Goal: Contribute content: Contribute content

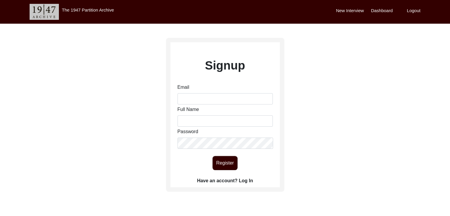
click at [248, 181] on label "Have an account? Log In" at bounding box center [225, 180] width 56 height 7
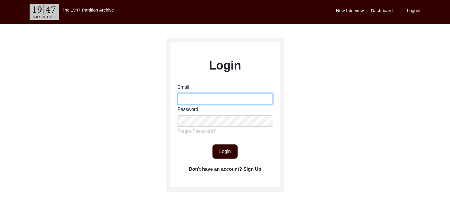
click at [214, 99] on input "Email" at bounding box center [224, 98] width 95 height 11
click at [222, 117] on div "Email Password Forgot Password?" at bounding box center [224, 111] width 95 height 54
type input "[PERSON_NAME][EMAIL_ADDRESS][PERSON_NAME][DOMAIN_NAME]"
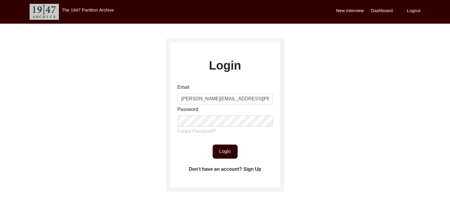
click at [222, 150] on button "Login" at bounding box center [224, 151] width 25 height 14
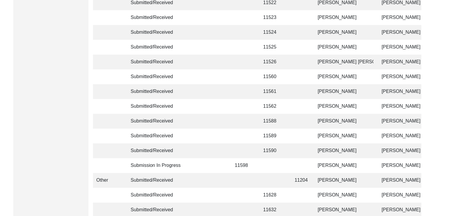
scroll to position [1432, 0]
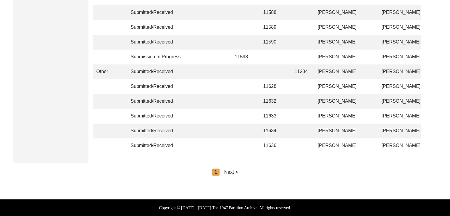
click at [231, 174] on div "Next >" at bounding box center [231, 171] width 14 height 7
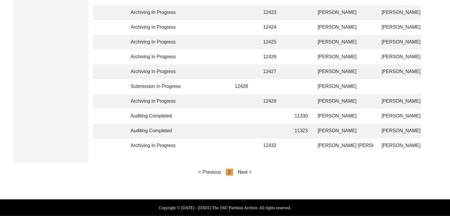
click at [238, 171] on div "Next >" at bounding box center [245, 171] width 14 height 7
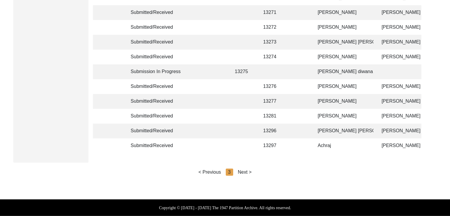
click at [244, 171] on div "Next >" at bounding box center [245, 171] width 14 height 7
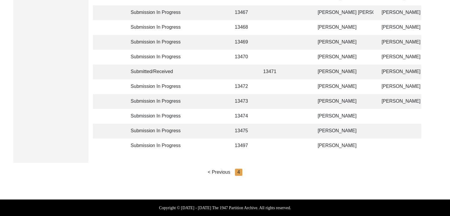
click at [321, 110] on td "[PERSON_NAME]" at bounding box center [343, 116] width 59 height 15
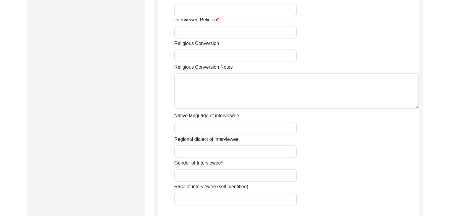
scroll to position [454, 0]
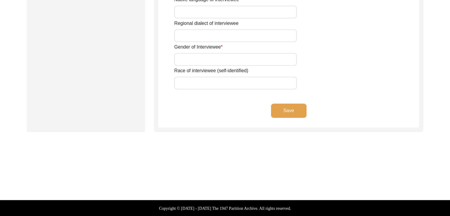
type input "[PERSON_NAME]"
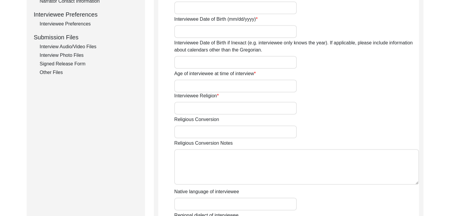
scroll to position [251, 0]
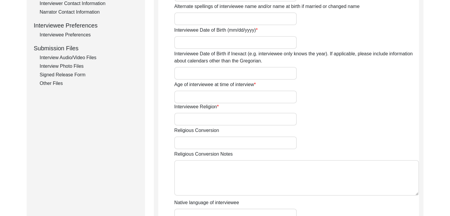
click at [84, 55] on div "Interview Audio/Video Files" at bounding box center [89, 57] width 98 height 7
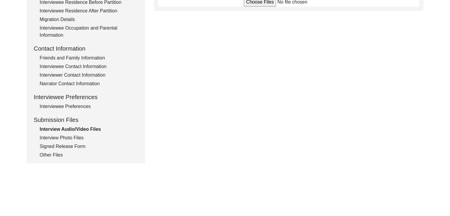
scroll to position [188, 0]
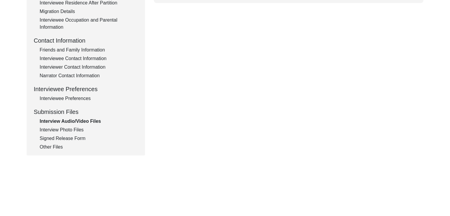
click at [69, 129] on div "Interview Photo Files" at bounding box center [89, 129] width 98 height 7
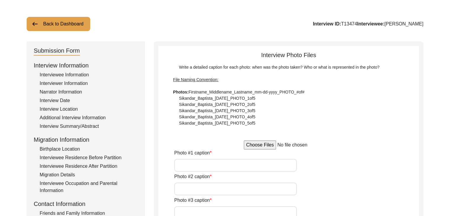
scroll to position [0, 0]
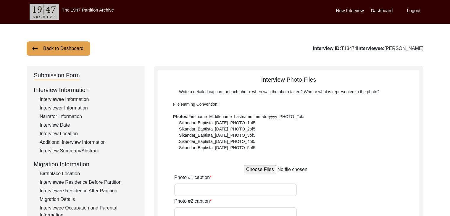
click at [65, 97] on div "Interviewee Information" at bounding box center [89, 99] width 98 height 7
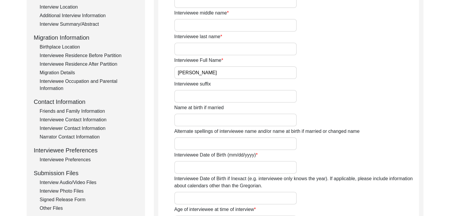
scroll to position [127, 0]
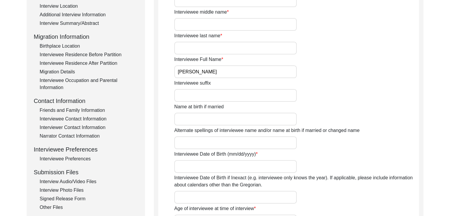
click at [218, 69] on input "[PERSON_NAME]" at bounding box center [235, 71] width 122 height 13
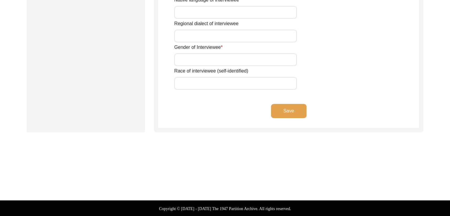
scroll to position [454, 0]
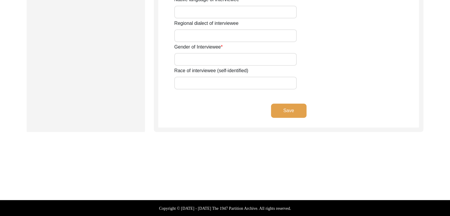
type input "[PERSON_NAME] Ram"
click at [290, 107] on button "Save" at bounding box center [288, 110] width 35 height 14
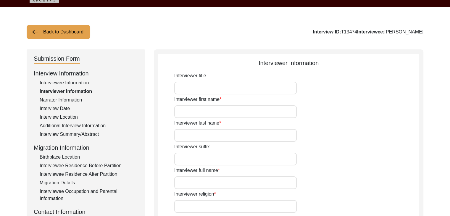
scroll to position [4, 0]
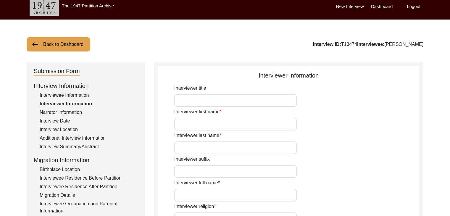
click at [35, 42] on img at bounding box center [34, 44] width 7 height 7
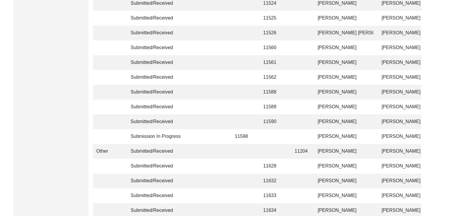
scroll to position [1432, 0]
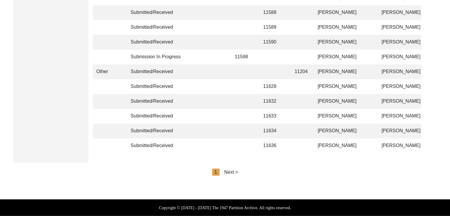
click at [234, 171] on div "Next >" at bounding box center [231, 171] width 14 height 7
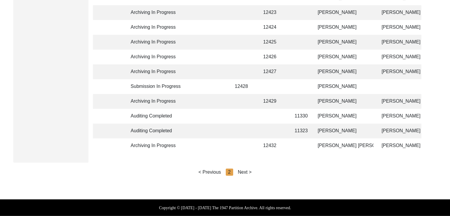
click at [244, 171] on div "Next >" at bounding box center [245, 171] width 14 height 7
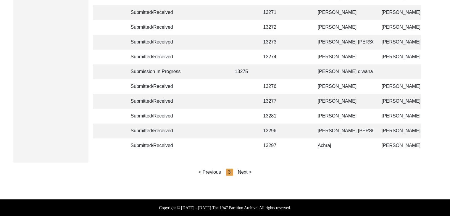
click at [244, 171] on div "Next >" at bounding box center [245, 171] width 14 height 7
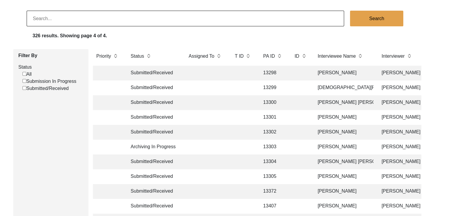
scroll to position [0, 0]
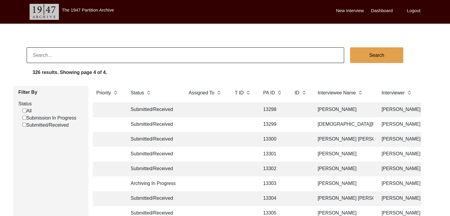
click at [348, 10] on label "New Interview" at bounding box center [350, 10] width 28 height 7
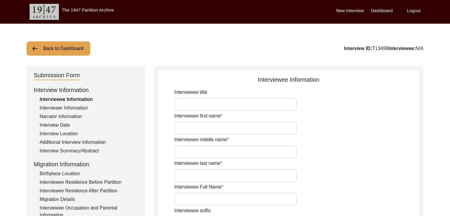
click at [231, 200] on input "Interviewee Full Name" at bounding box center [235, 199] width 122 height 13
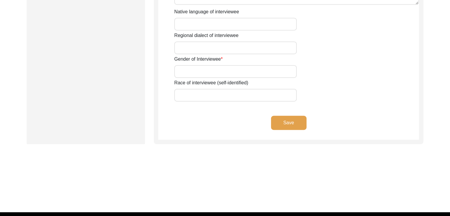
scroll to position [454, 0]
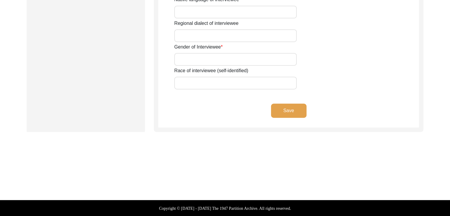
type input "[PERSON_NAME]"
click at [291, 109] on button "Save" at bounding box center [288, 110] width 35 height 14
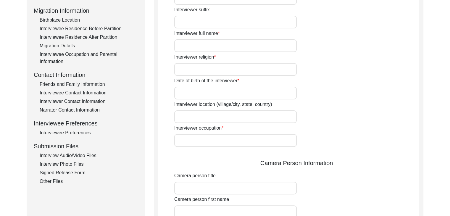
scroll to position [0, 0]
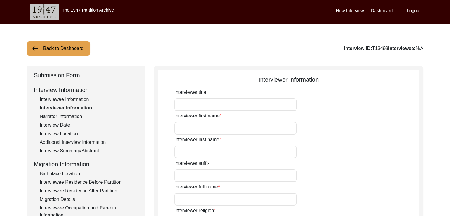
click at [40, 44] on button "Back to Dashboard" at bounding box center [59, 48] width 64 height 14
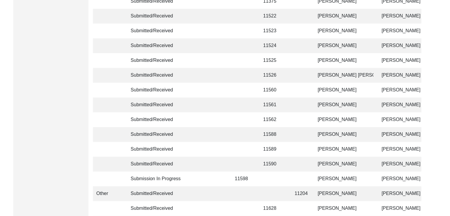
scroll to position [1432, 0]
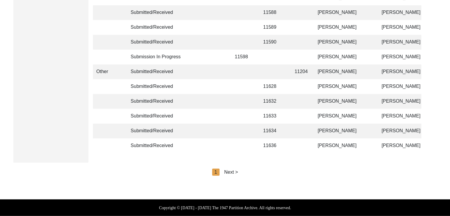
click at [233, 172] on div "Next >" at bounding box center [231, 171] width 14 height 7
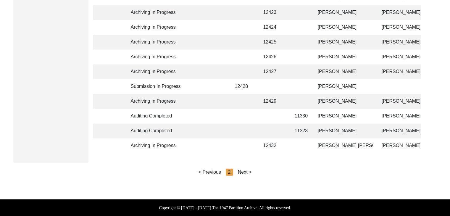
click at [246, 171] on div "Next >" at bounding box center [245, 171] width 14 height 7
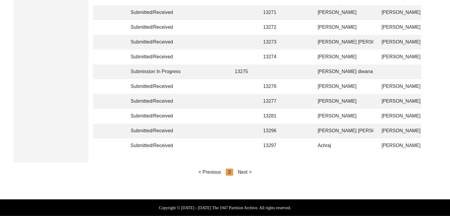
click at [246, 171] on div "Next >" at bounding box center [245, 171] width 14 height 7
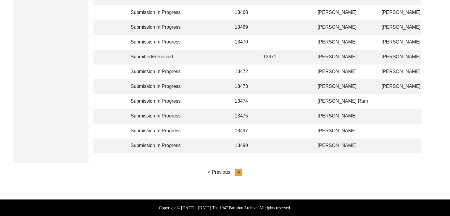
click at [300, 141] on td at bounding box center [300, 145] width 18 height 15
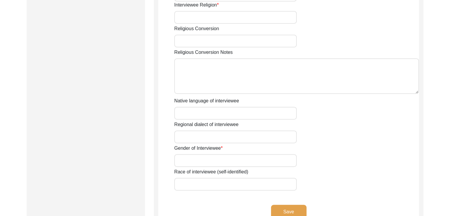
scroll to position [454, 0]
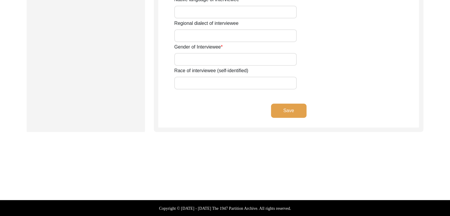
type input "[PERSON_NAME]"
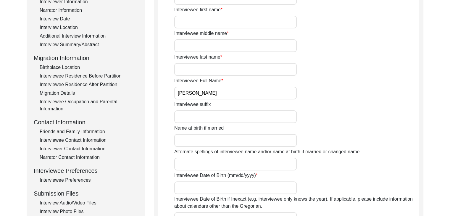
scroll to position [125, 0]
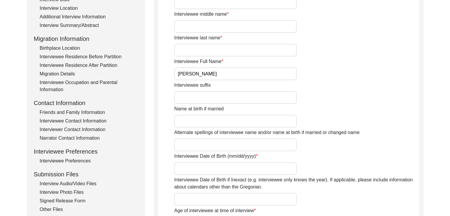
click at [80, 180] on div "Interview Audio/Video Files" at bounding box center [89, 183] width 98 height 7
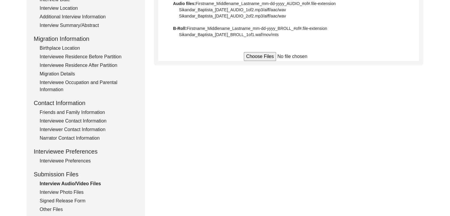
click at [263, 55] on input "file" at bounding box center [289, 56] width 90 height 9
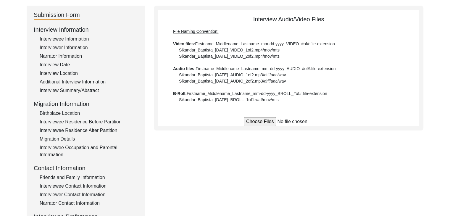
scroll to position [61, 0]
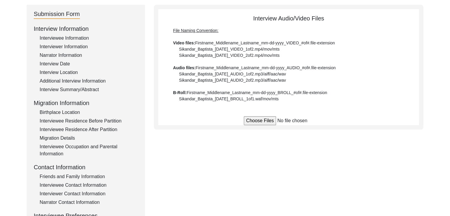
click at [266, 119] on input "file" at bounding box center [289, 120] width 90 height 9
type input "C:\fakepath\Jarnail_Singh_[DATE]_VIDEO_1of19.mp4"
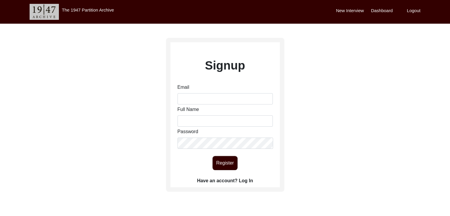
click at [245, 180] on label "Have an account? Log In" at bounding box center [225, 180] width 56 height 7
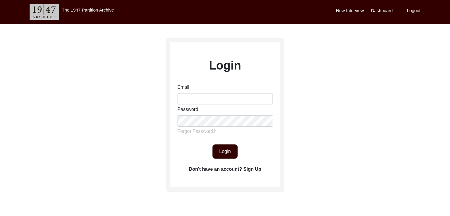
click at [249, 167] on label "Don't have an account? Sign Up" at bounding box center [225, 169] width 72 height 7
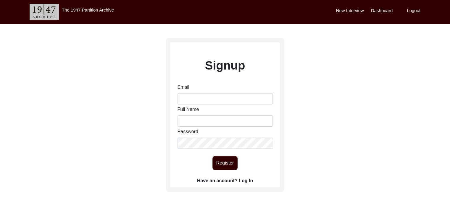
click at [247, 180] on label "Have an account? Log In" at bounding box center [225, 180] width 56 height 7
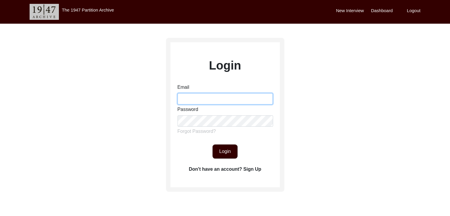
click at [213, 98] on input "Email" at bounding box center [224, 98] width 95 height 11
type input "[PERSON_NAME][EMAIL_ADDRESS][PERSON_NAME][DOMAIN_NAME]"
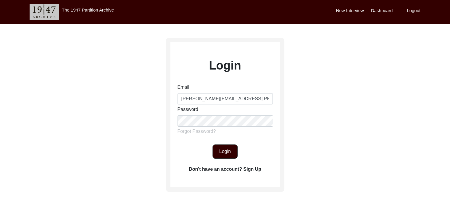
click at [222, 149] on button "Login" at bounding box center [224, 151] width 25 height 14
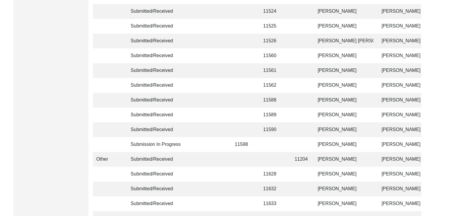
scroll to position [1432, 0]
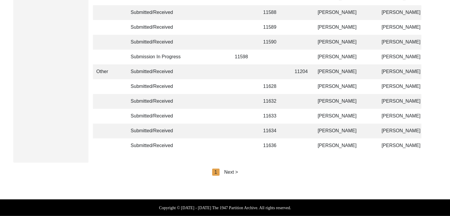
click at [234, 174] on div "Next >" at bounding box center [231, 171] width 14 height 7
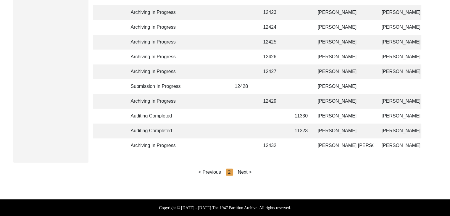
click at [245, 171] on div "Next >" at bounding box center [245, 171] width 14 height 7
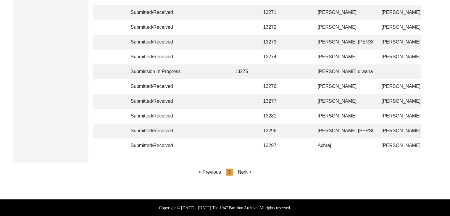
click at [247, 171] on div "Next >" at bounding box center [245, 171] width 14 height 7
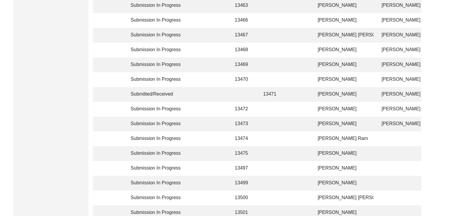
scroll to position [314, 0]
